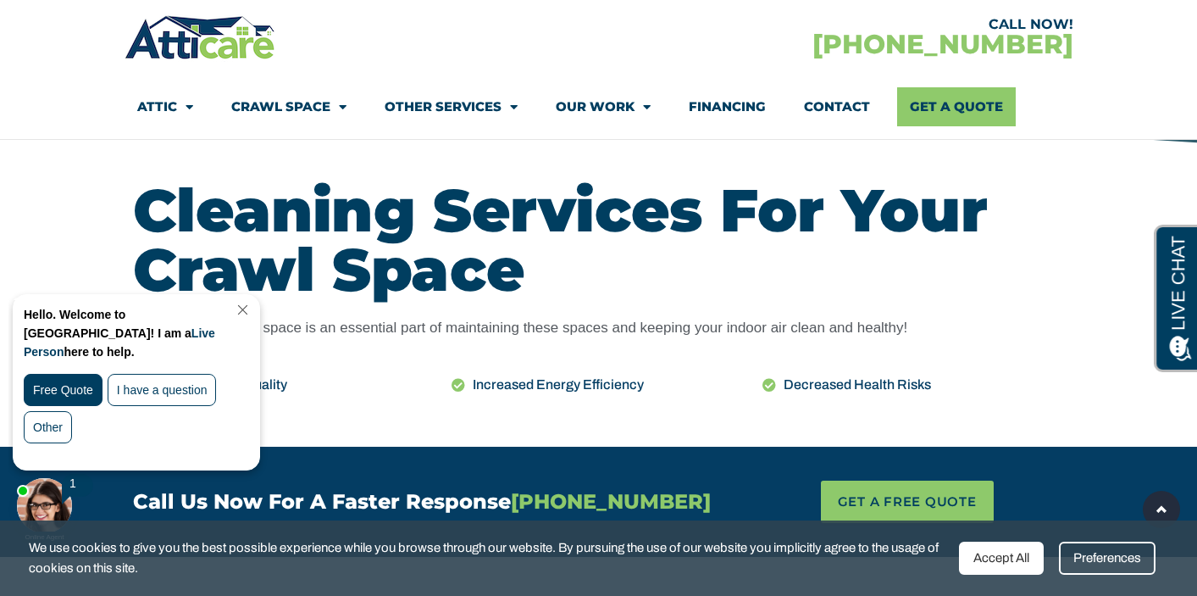
scroll to position [763, 0]
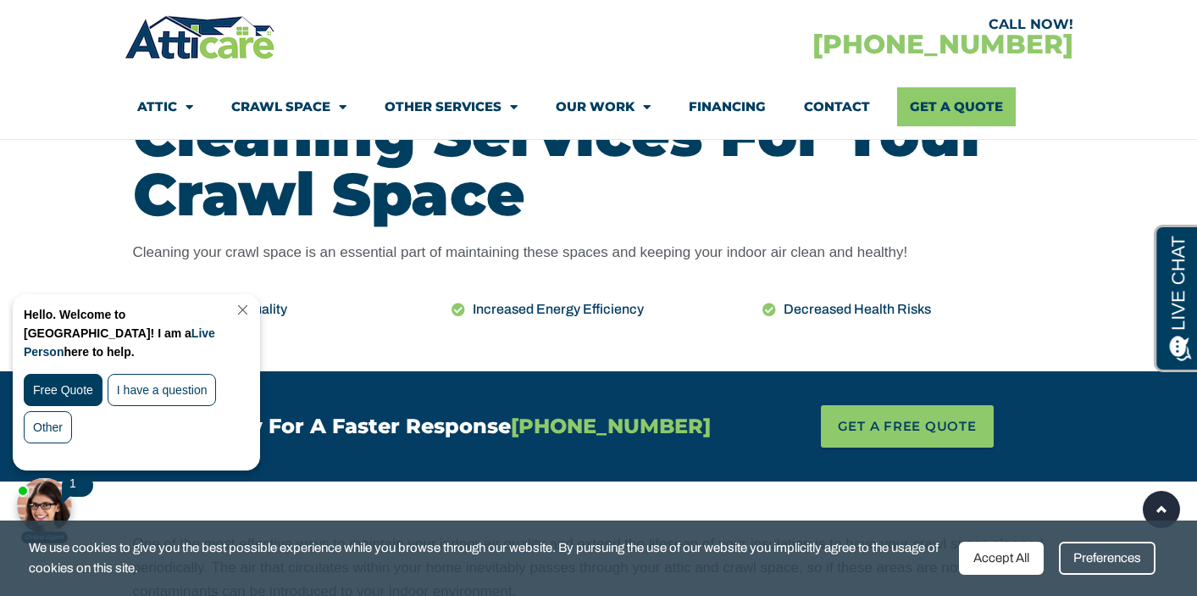
click at [253, 309] on link "Close Chat" at bounding box center [241, 309] width 23 height 13
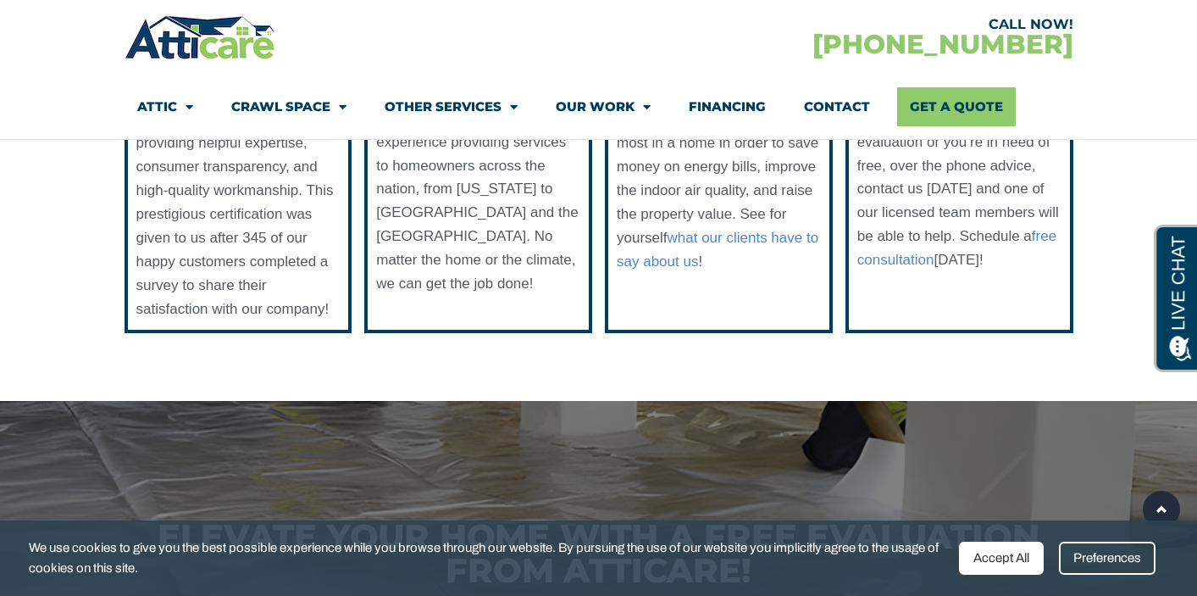
scroll to position [0, 0]
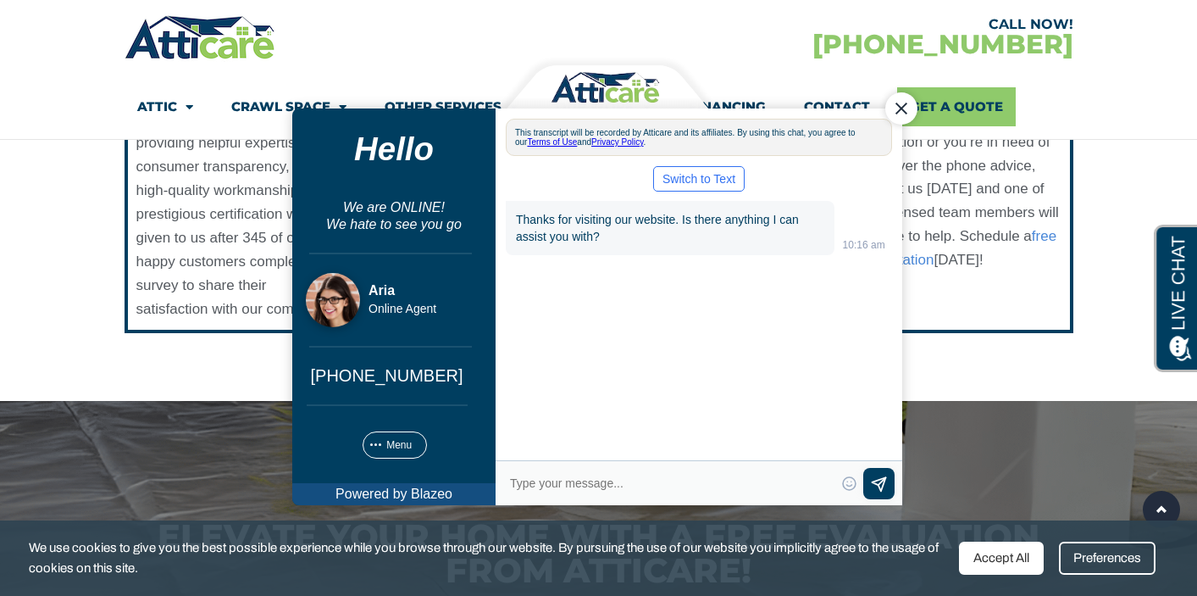
click at [902, 106] on div "Close Chat" at bounding box center [901, 108] width 32 height 32
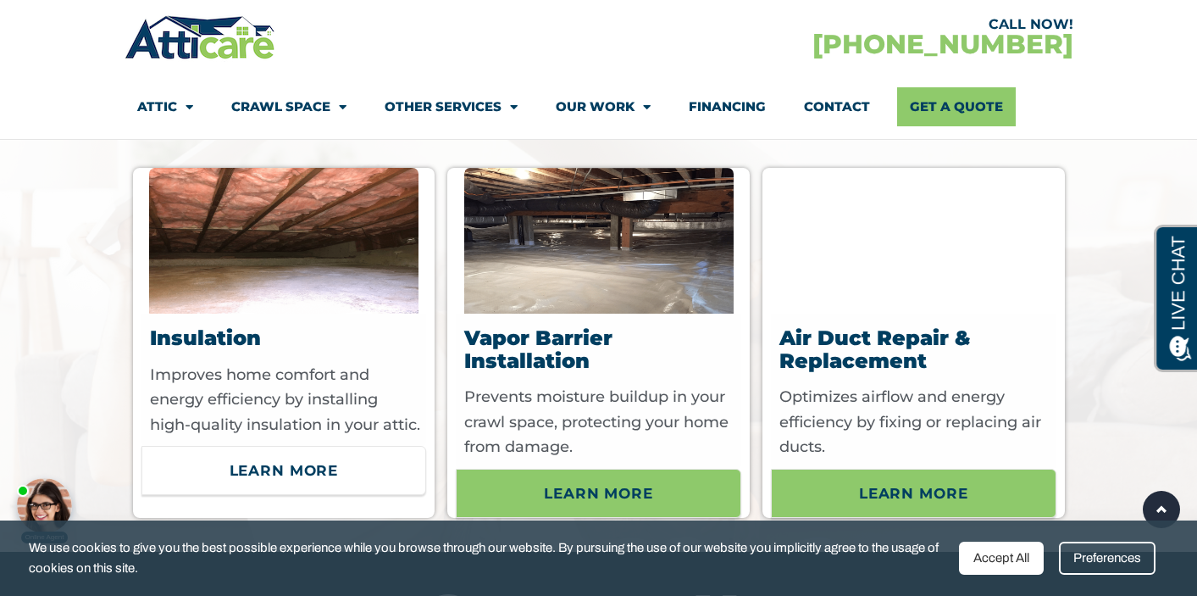
scroll to position [5308, 0]
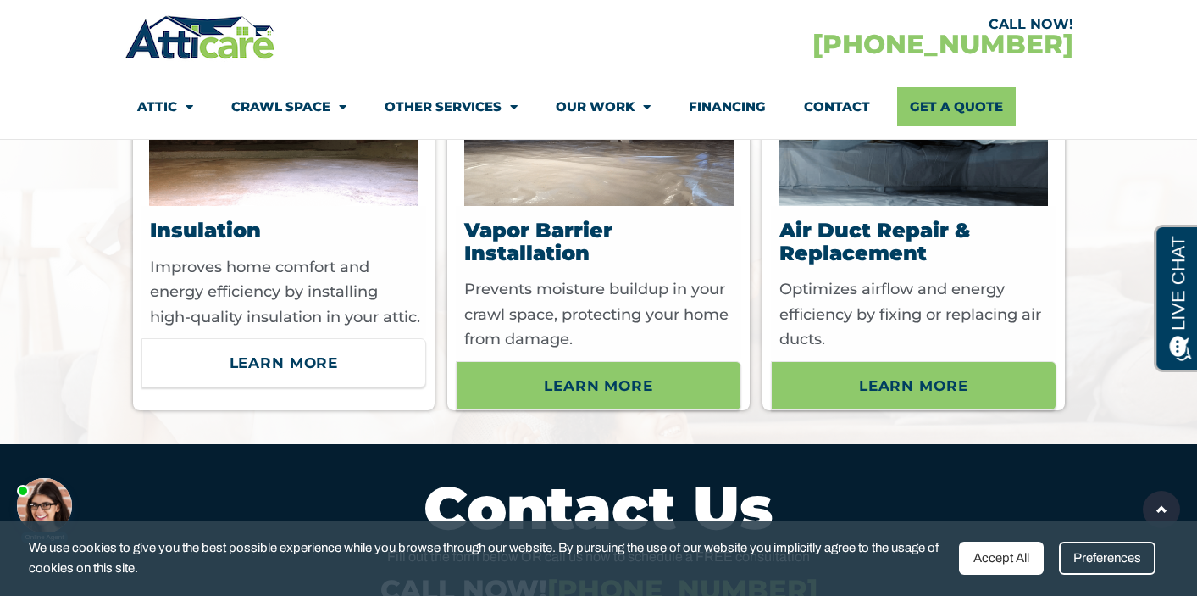
click at [303, 369] on span "Learn More" at bounding box center [284, 362] width 109 height 29
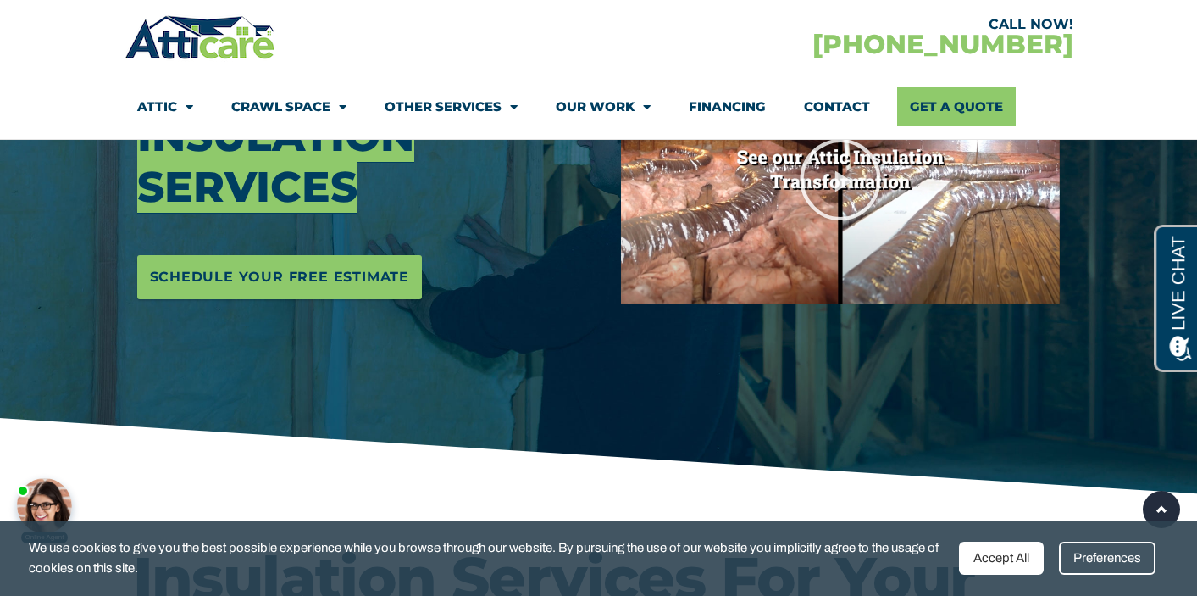
scroll to position [307, 0]
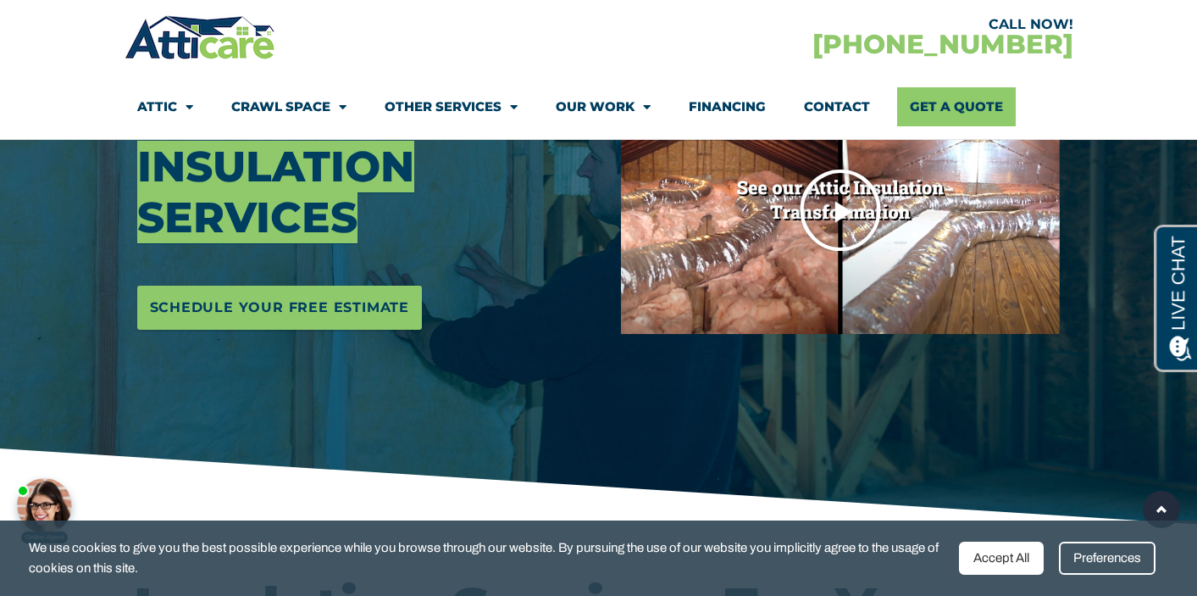
click at [828, 208] on icon "Play Video" at bounding box center [840, 210] width 85 height 85
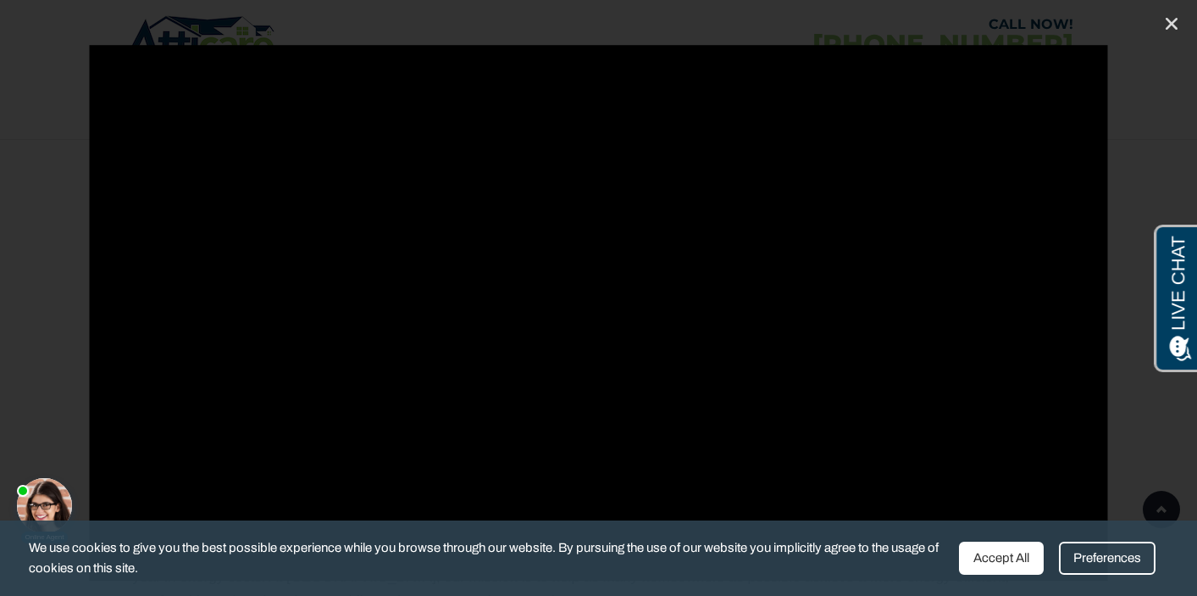
scroll to position [1431, 0]
click at [1173, 22] on icon "Close (Esc)" at bounding box center [1171, 23] width 17 height 17
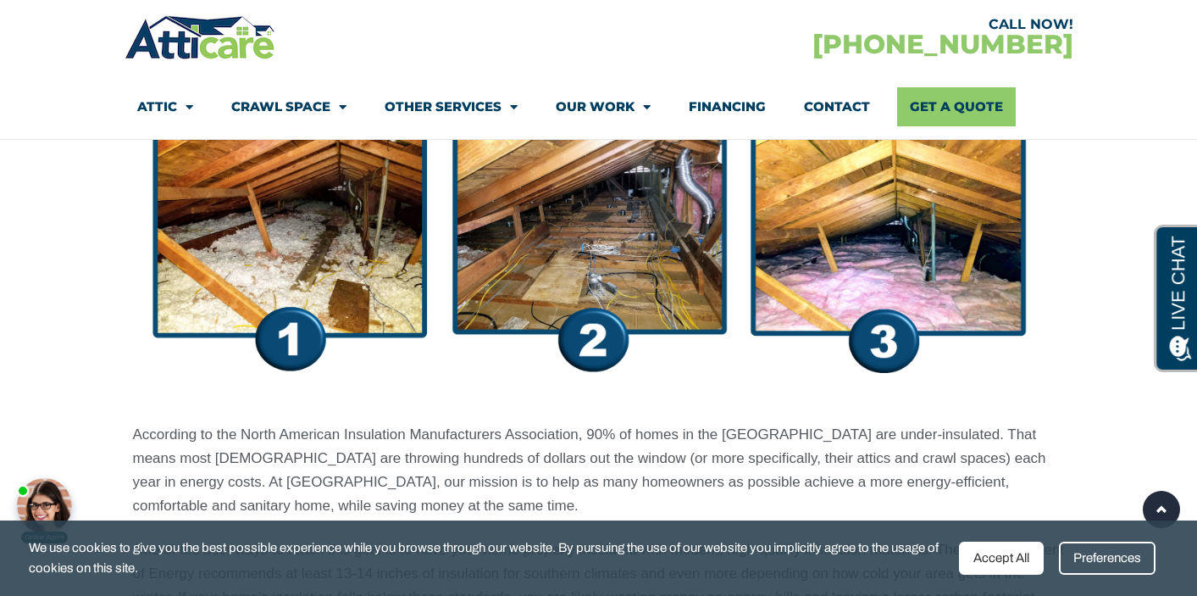
scroll to position [1219, 0]
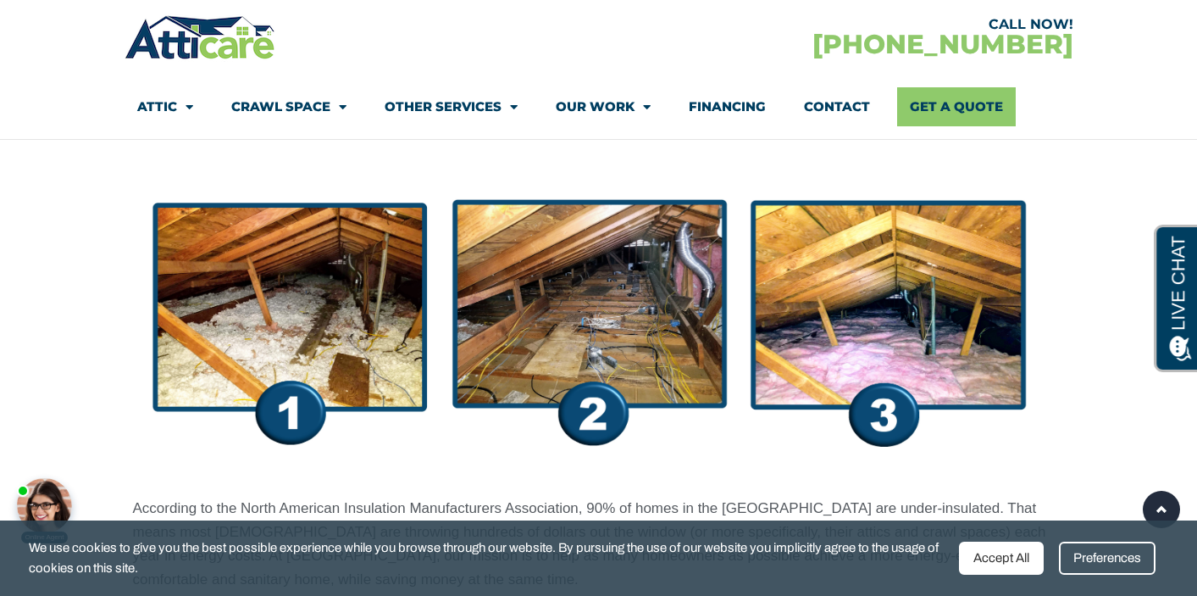
click at [575, 306] on img at bounding box center [599, 318] width 932 height 322
click at [579, 417] on img at bounding box center [599, 318] width 932 height 322
click at [992, 351] on img at bounding box center [599, 318] width 932 height 322
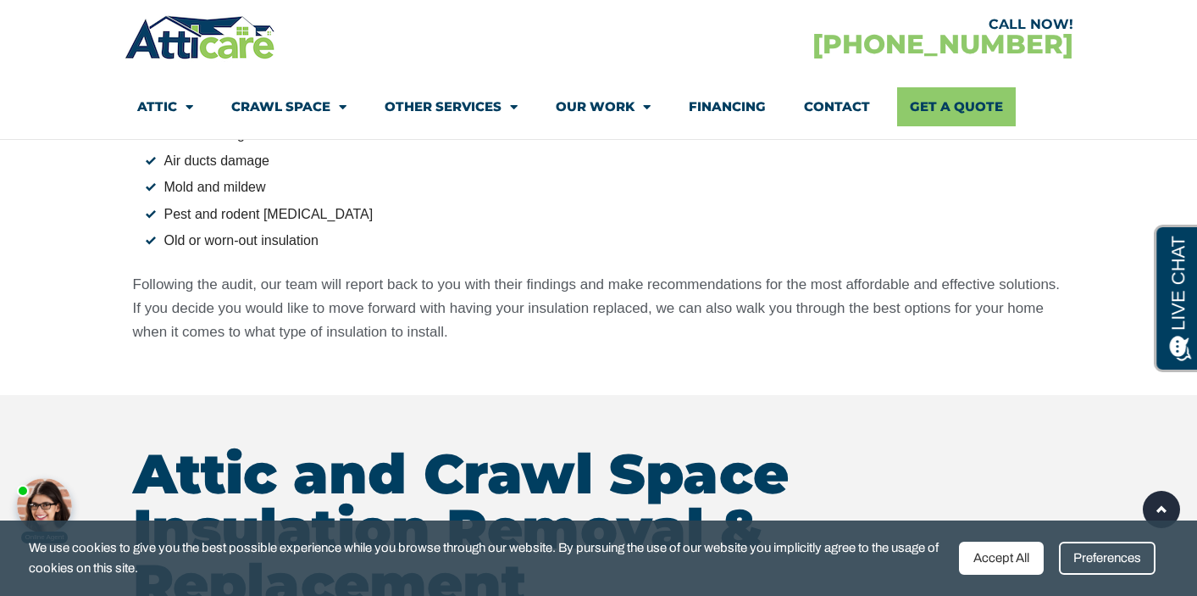
scroll to position [1885, 0]
